Goal: Information Seeking & Learning: Learn about a topic

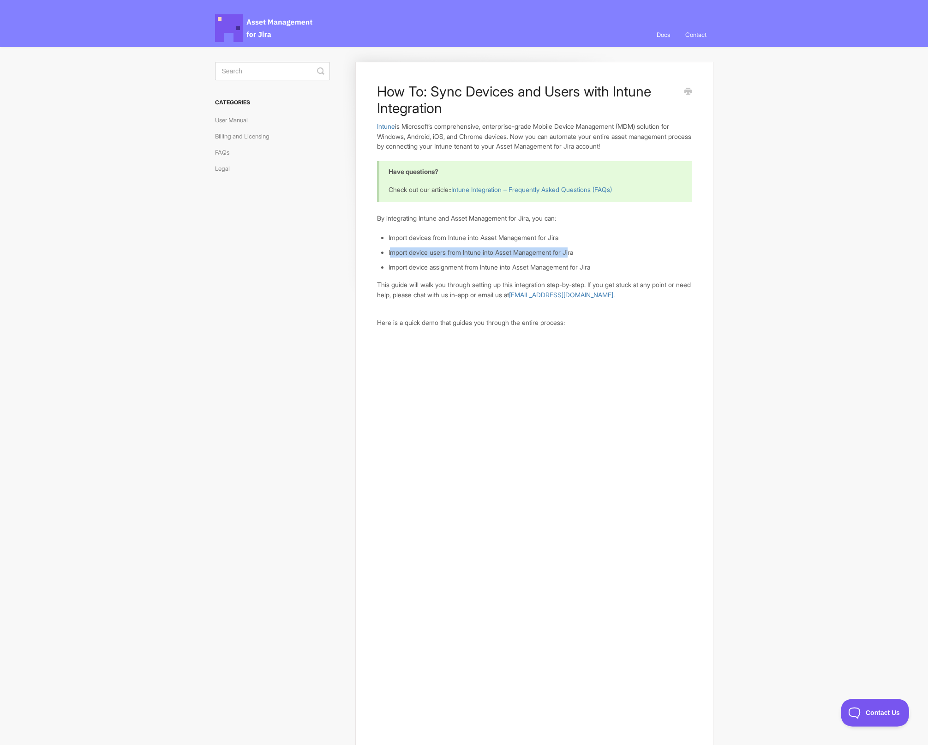
drag, startPoint x: 390, startPoint y: 252, endPoint x: 577, endPoint y: 252, distance: 186.9
click at [577, 252] on li "Import device users from Intune into Asset Management for Jira" at bounding box center [540, 252] width 303 height 10
drag, startPoint x: 577, startPoint y: 252, endPoint x: 412, endPoint y: 252, distance: 165.2
click at [412, 252] on li "Import device users from Intune into Asset Management for Jira" at bounding box center [540, 252] width 303 height 10
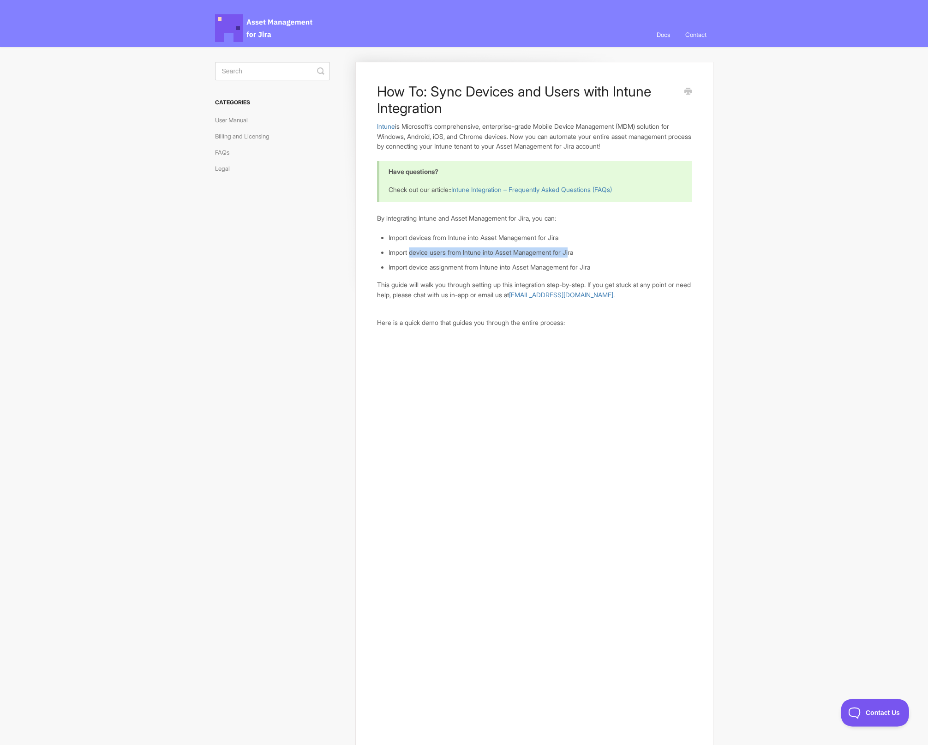
click at [412, 252] on li "Import device users from Intune into Asset Management for Jira" at bounding box center [540, 252] width 303 height 10
click at [552, 265] on li "Import device assignment from Intune into Asset Management for Jira" at bounding box center [540, 267] width 303 height 10
click at [635, 271] on li "Import device assignment from Intune into Asset Management for Jira" at bounding box center [540, 267] width 303 height 10
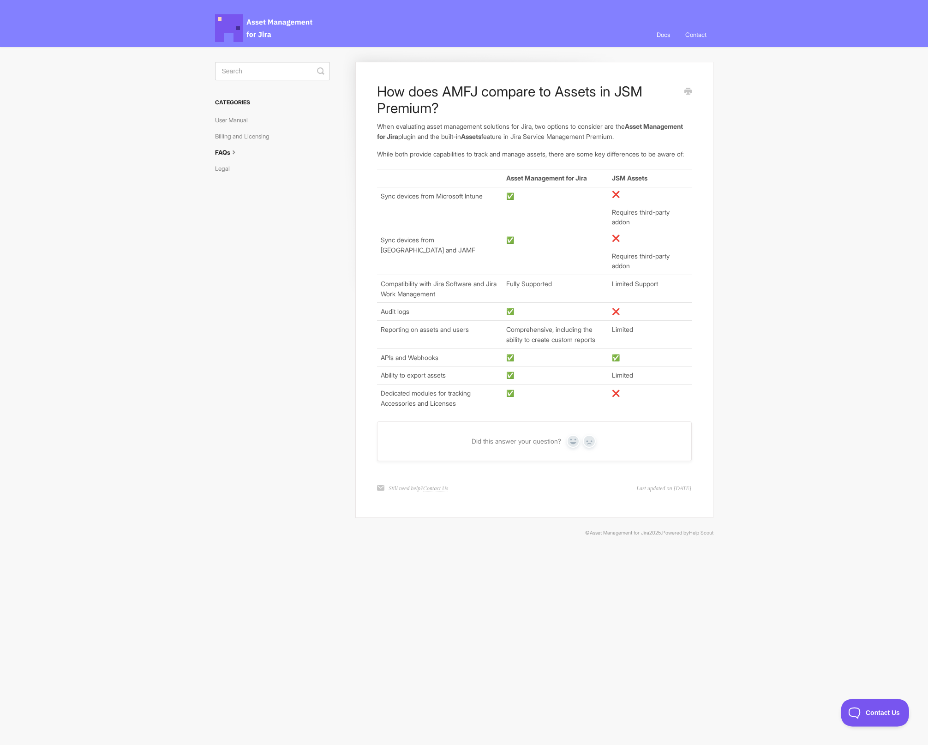
click at [546, 384] on td "✅" at bounding box center [556, 375] width 106 height 18
click at [229, 134] on link "Billing and Licensing" at bounding box center [245, 136] width 61 height 15
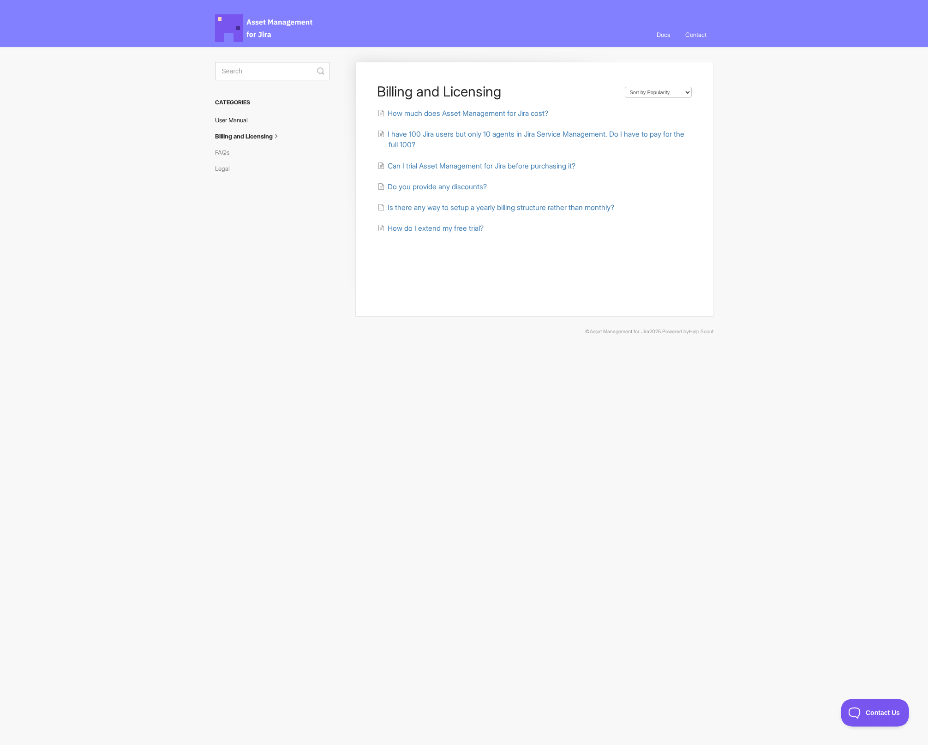
click at [238, 117] on link "User Manual" at bounding box center [235, 120] width 40 height 15
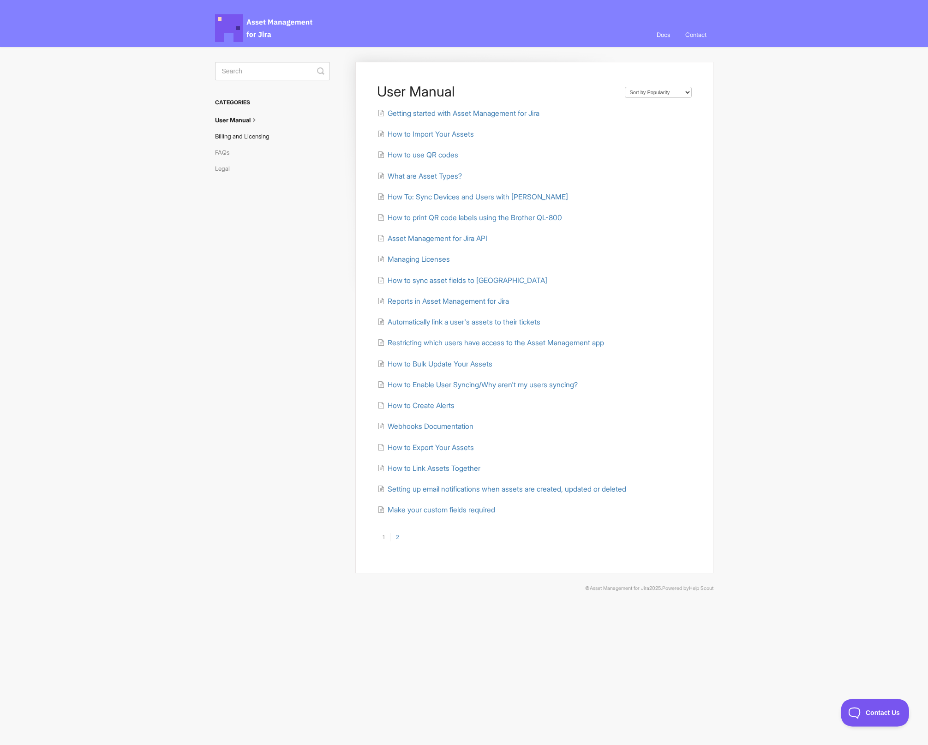
click at [233, 137] on link "Billing and Licensing" at bounding box center [245, 136] width 61 height 15
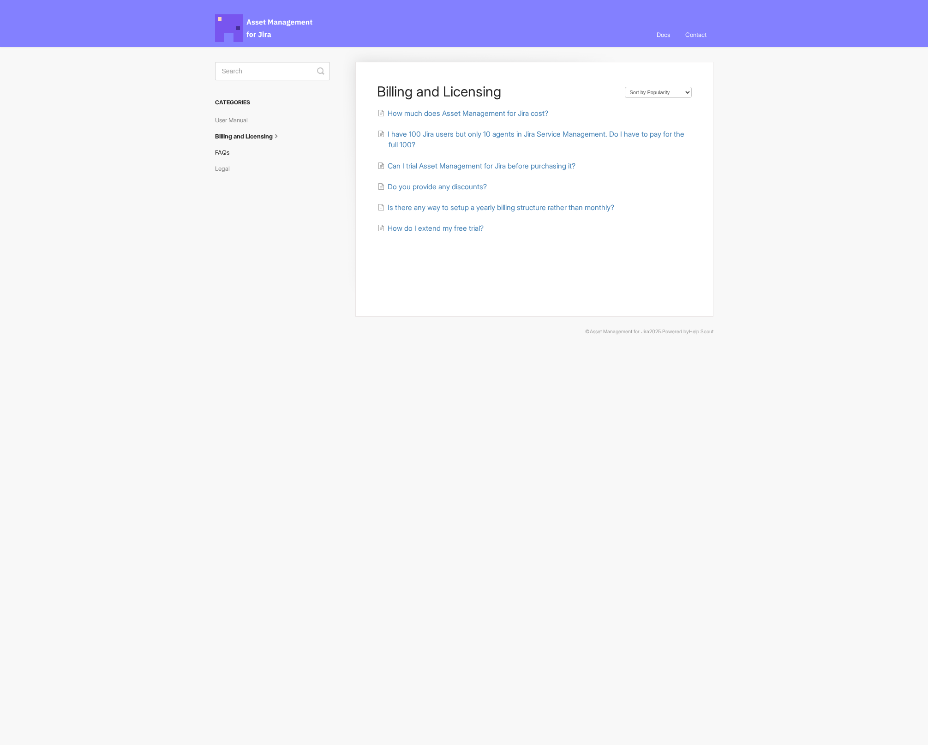
click at [223, 150] on link "FAQs" at bounding box center [225, 152] width 21 height 15
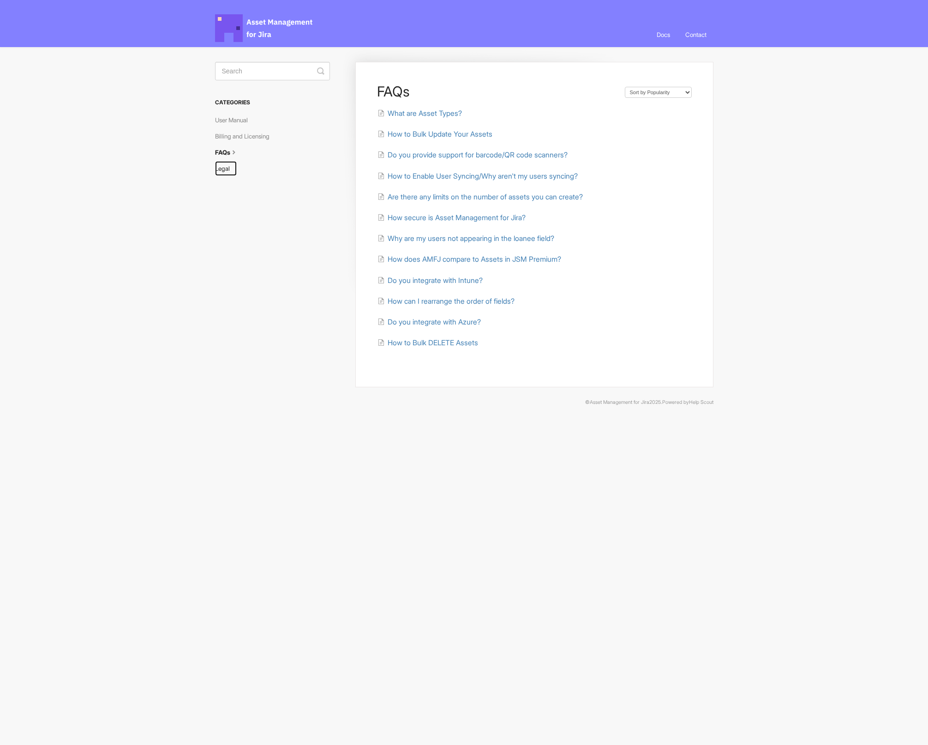
click at [225, 175] on link "Legal" at bounding box center [226, 168] width 22 height 15
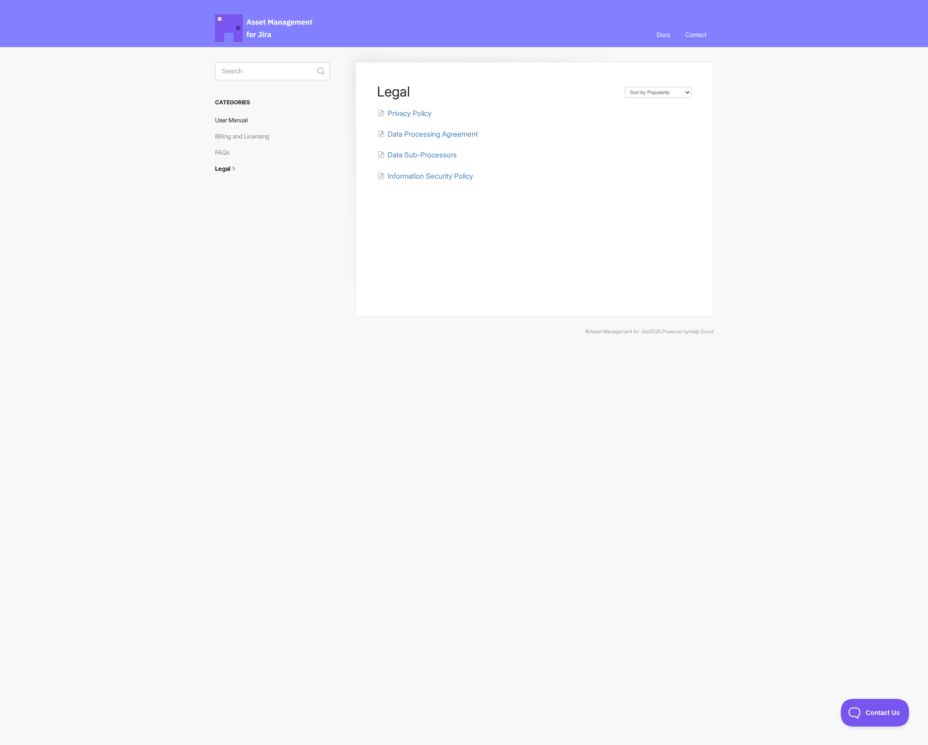
click at [237, 117] on link "User Manual" at bounding box center [235, 120] width 40 height 15
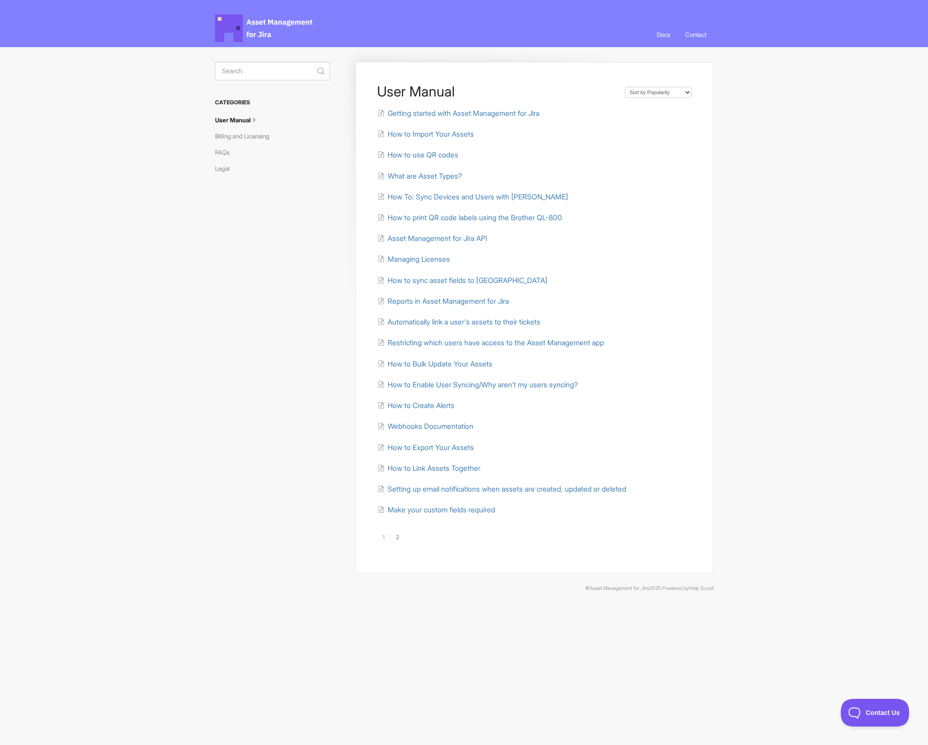
click at [252, 18] on span "Asset Management for Jira Docs" at bounding box center [264, 28] width 99 height 28
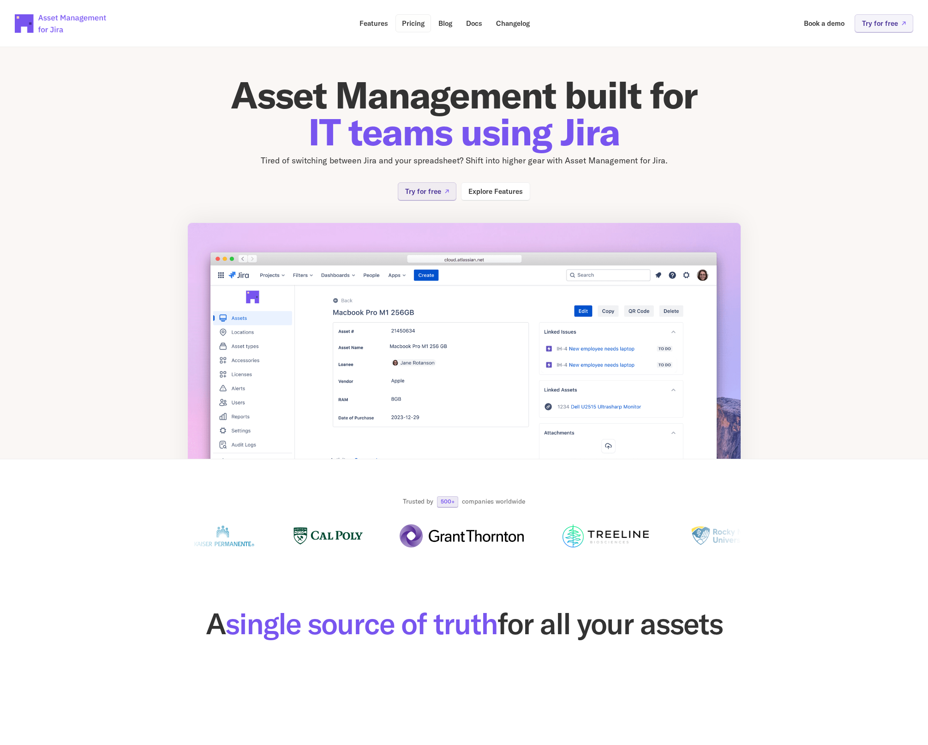
click at [414, 22] on p "Pricing" at bounding box center [413, 23] width 23 height 7
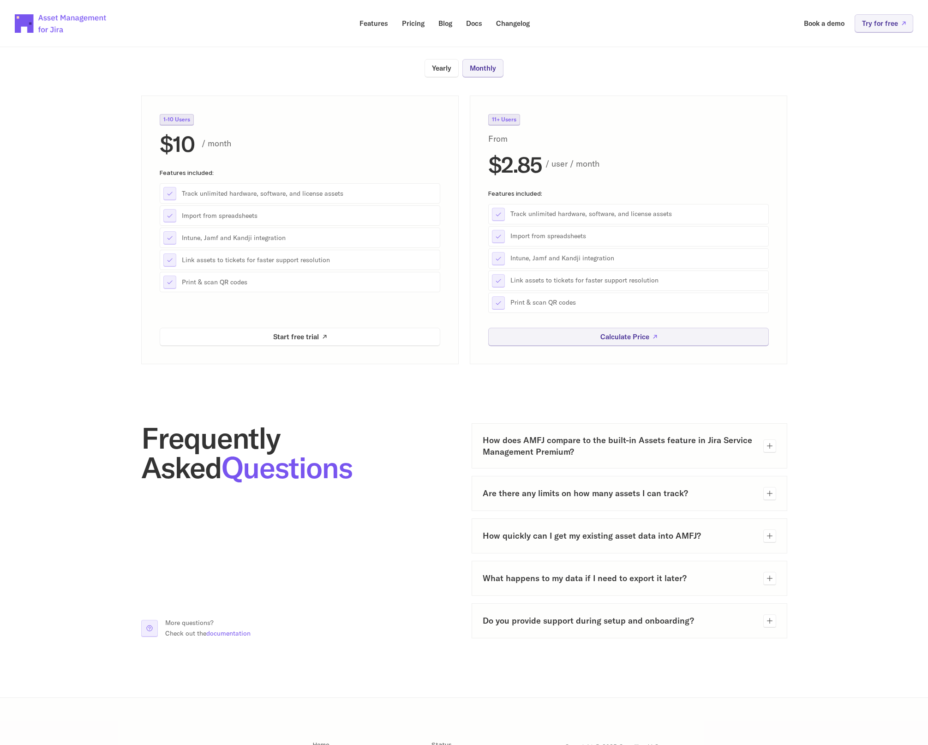
scroll to position [210, 0]
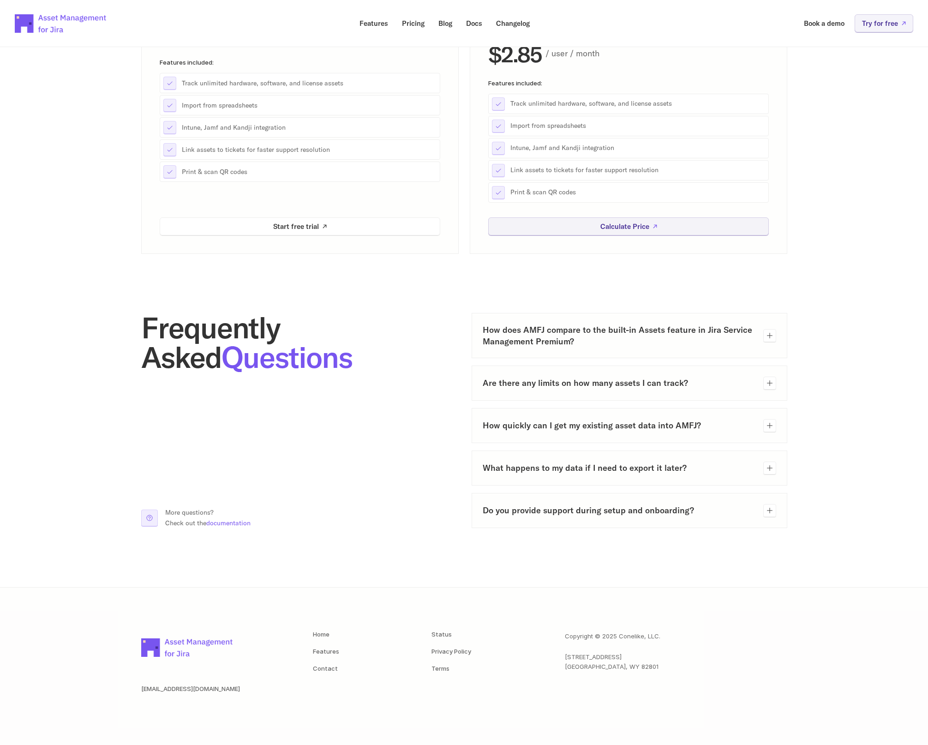
click at [549, 340] on h3 "How does AMFJ compare to the built-in Assets feature in Jira Service Management…" at bounding box center [619, 335] width 273 height 23
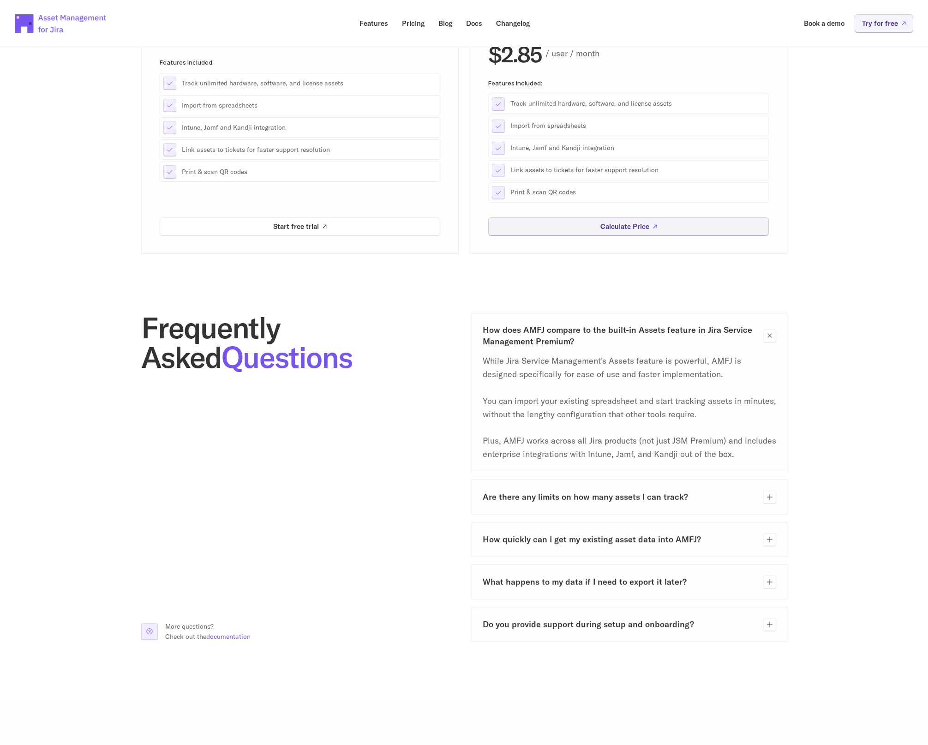
click at [550, 339] on h3 "How does AMFJ compare to the built-in Assets feature in Jira Service Management…" at bounding box center [619, 335] width 273 height 23
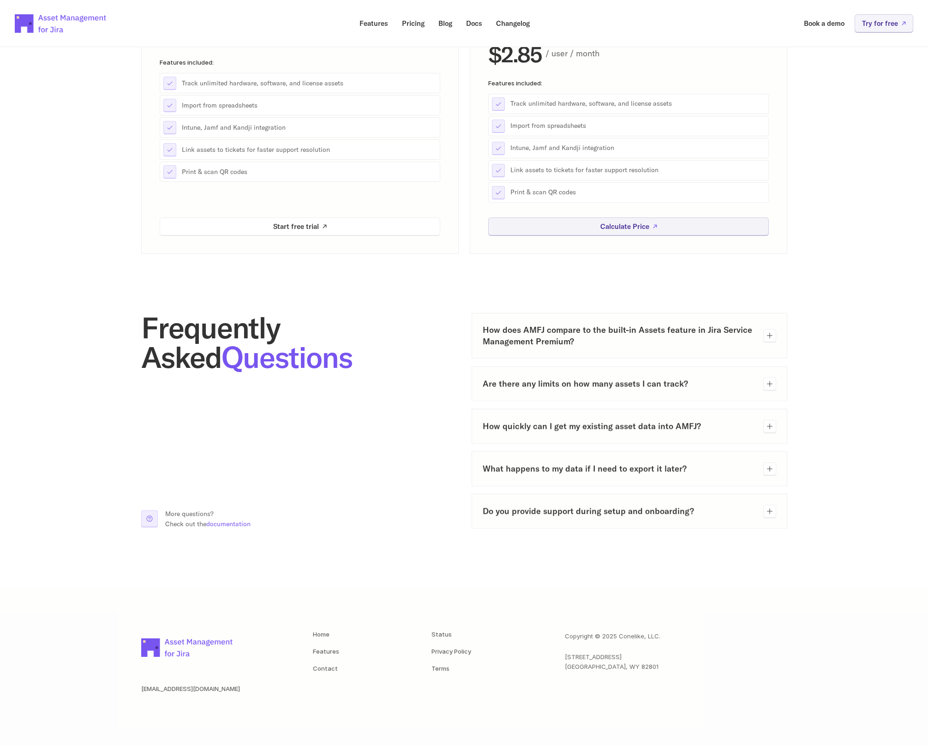
click at [550, 372] on div "Are there any limits on how many assets I can track?" at bounding box center [630, 383] width 316 height 35
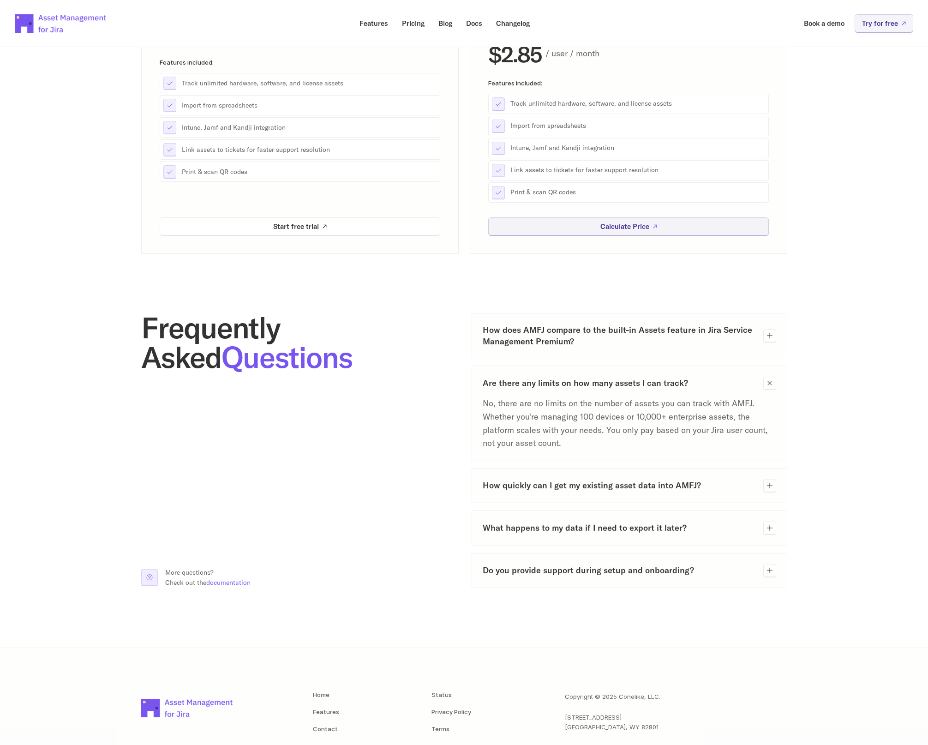
click at [550, 386] on h3 "Are there any limits on how many assets I can track?" at bounding box center [619, 383] width 273 height 12
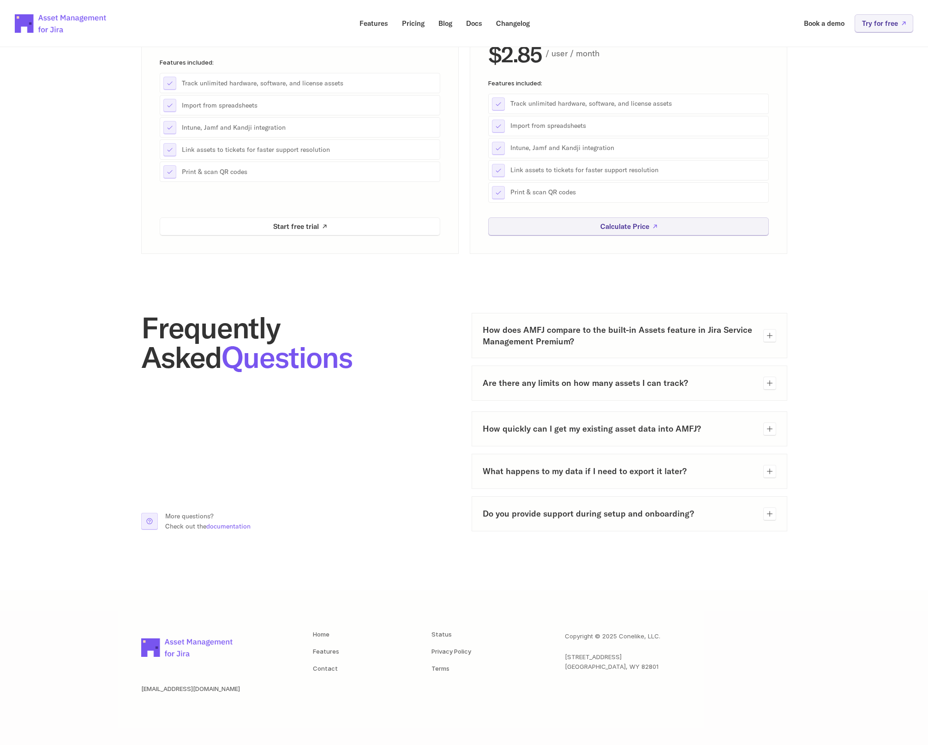
click at [550, 426] on h3 "How quickly can I get my existing asset data into AMFJ?" at bounding box center [619, 429] width 273 height 12
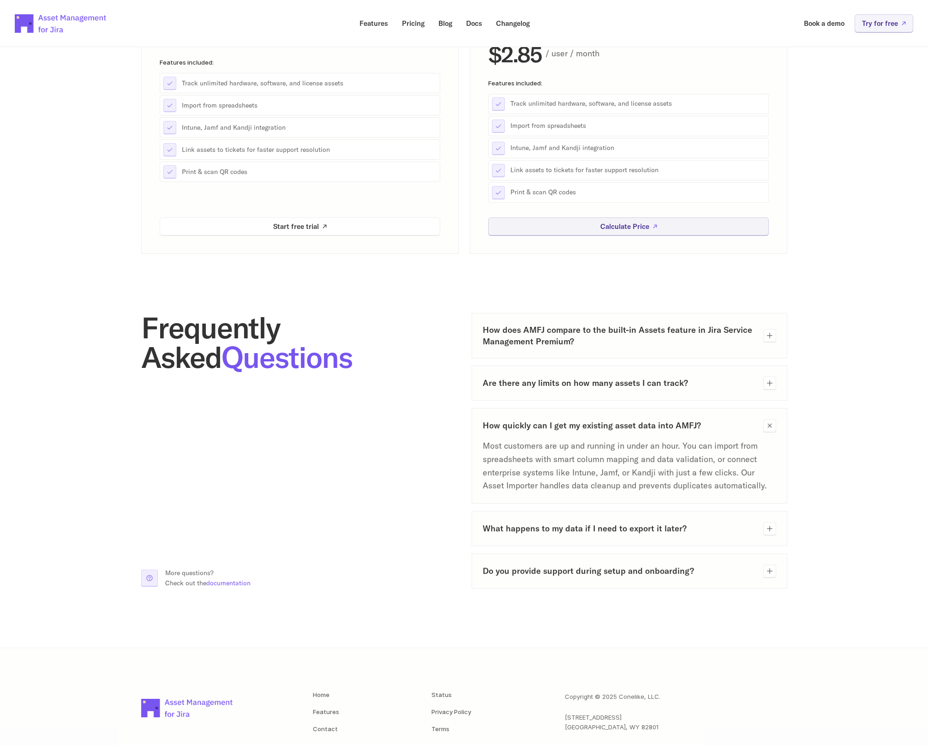
click at [550, 426] on h3 "How quickly can I get my existing asset data into AMFJ?" at bounding box center [619, 426] width 273 height 12
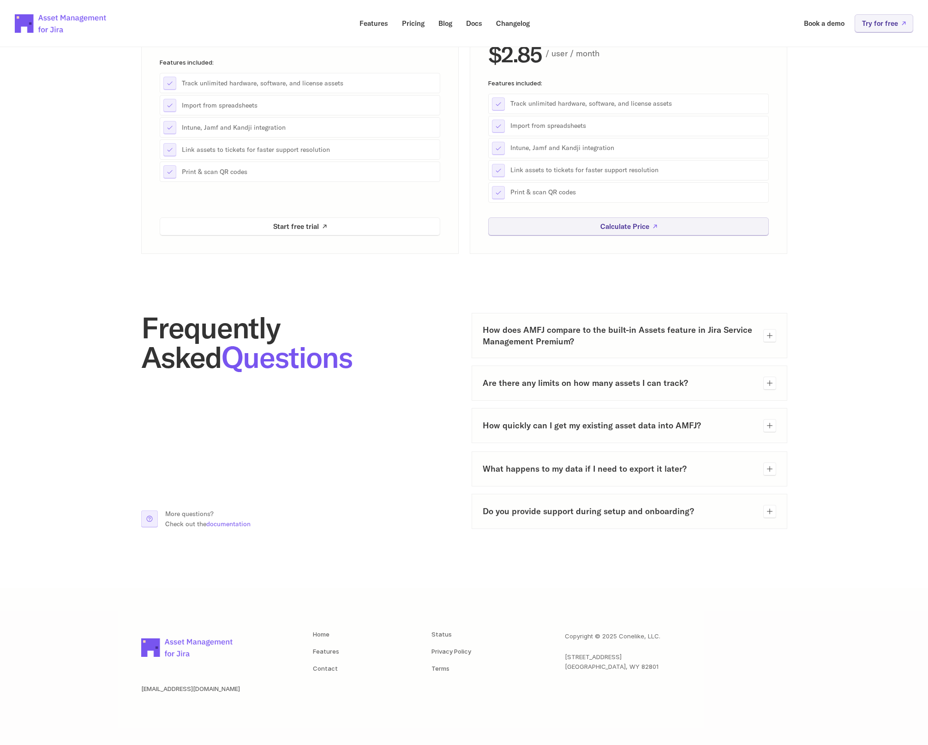
click at [550, 461] on div "What happens to my data if I need to export it later?" at bounding box center [630, 468] width 316 height 35
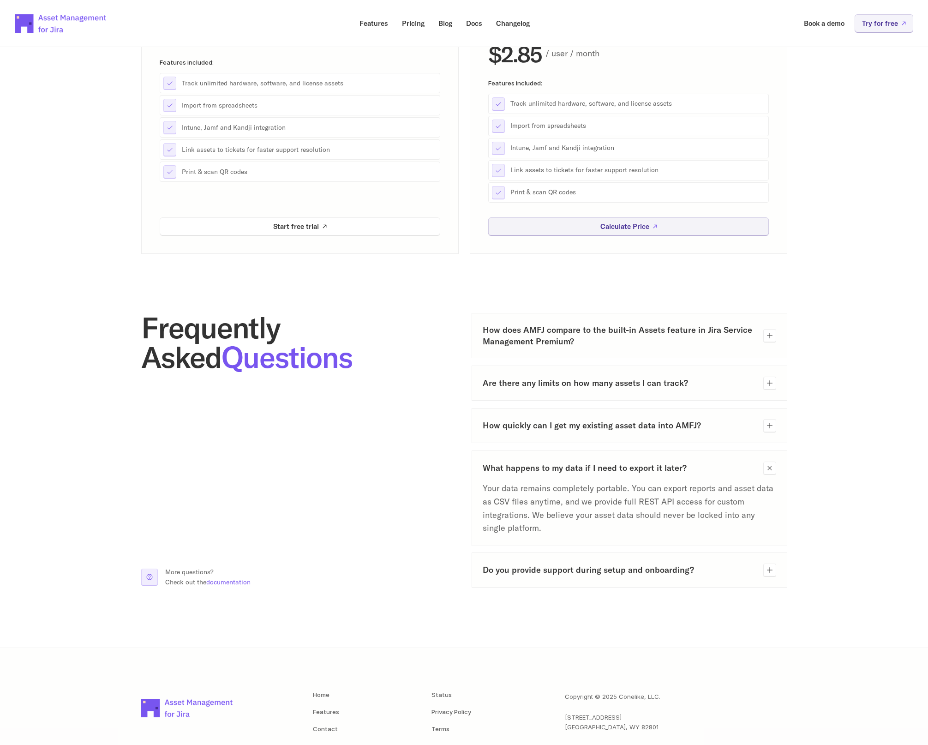
click at [550, 468] on h3 "What happens to my data if I need to export it later?" at bounding box center [619, 468] width 273 height 12
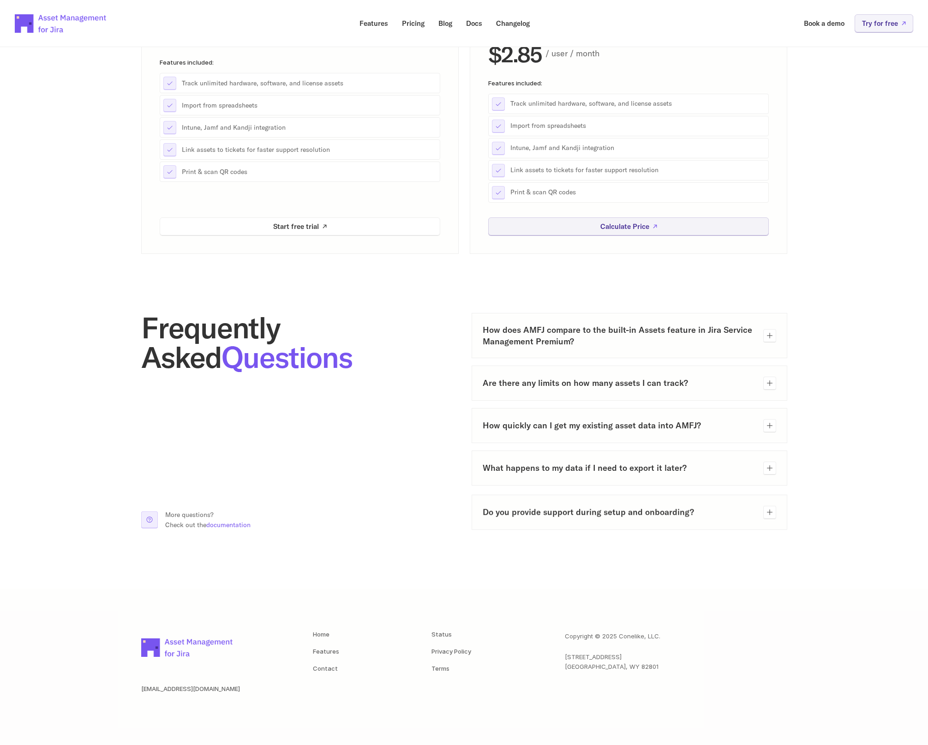
click at [545, 503] on div "Do you provide support during setup and onboarding?" at bounding box center [630, 512] width 316 height 35
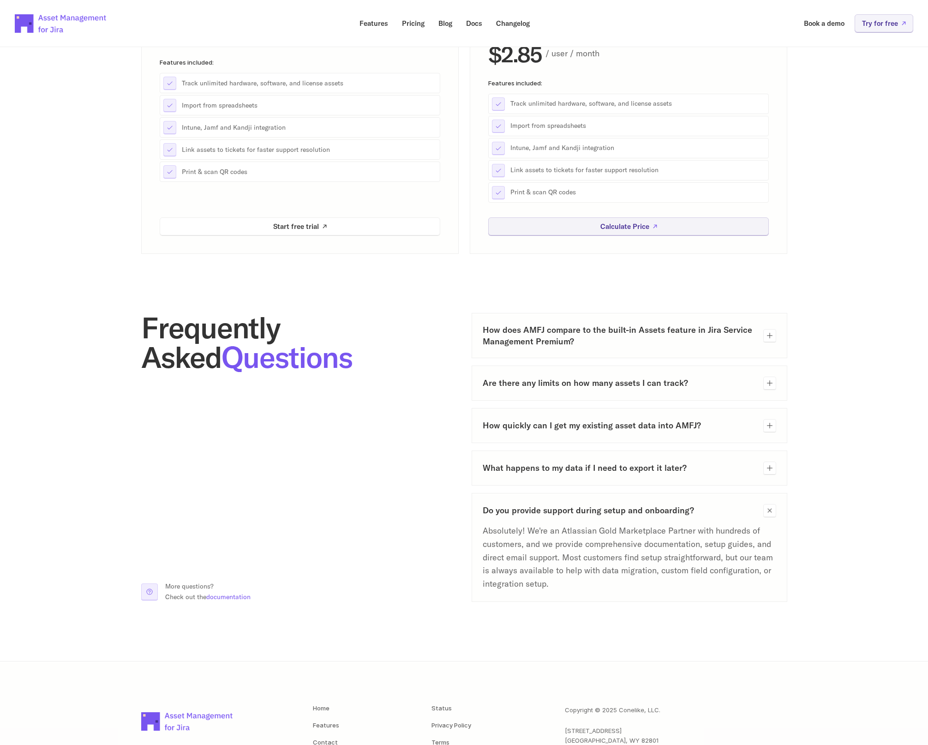
click at [545, 503] on div "Do you provide support during setup and onboarding? Absolutely! We're an Atlass…" at bounding box center [630, 547] width 316 height 109
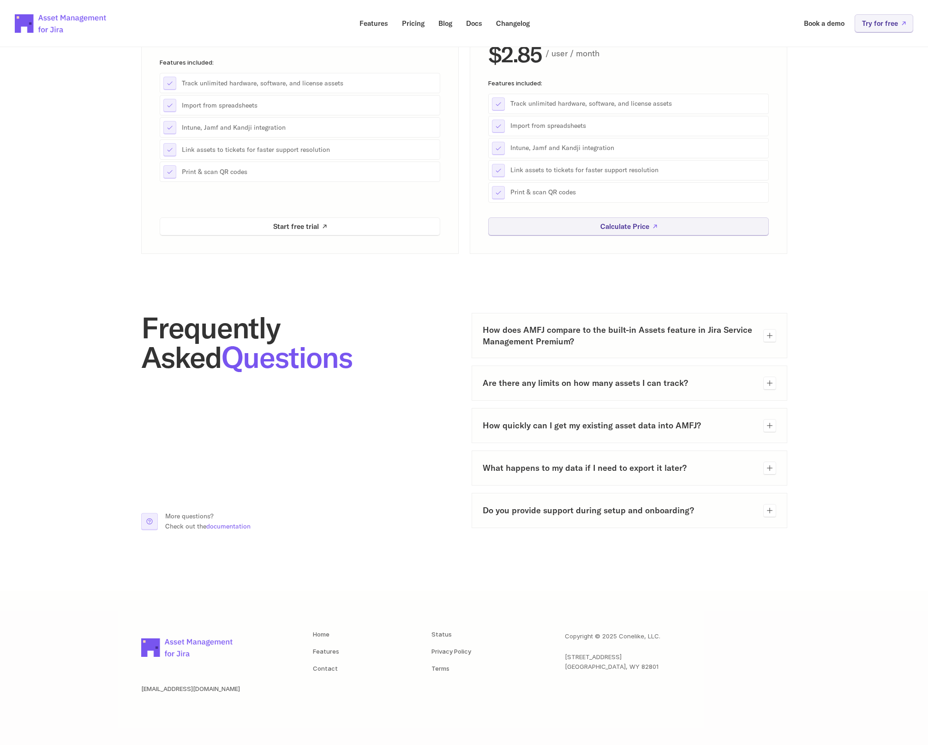
scroll to position [0, 0]
